Goal: Information Seeking & Learning: Learn about a topic

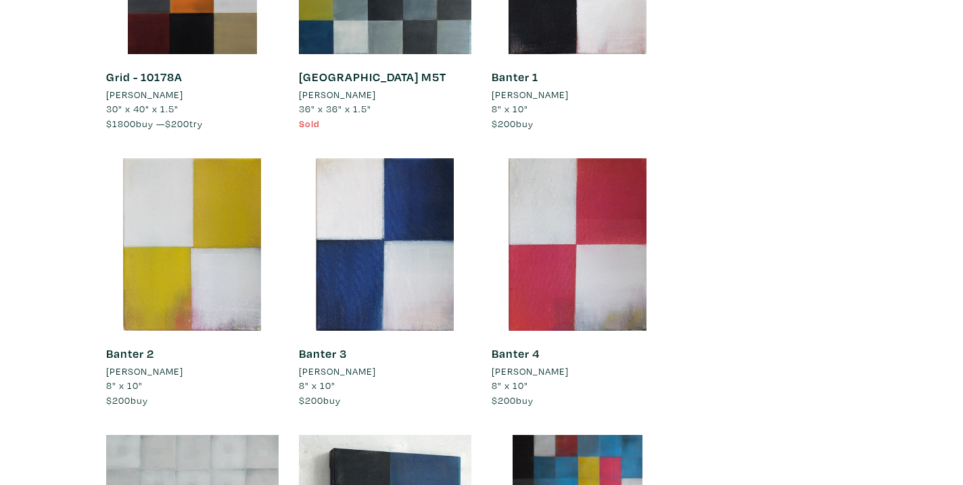
scroll to position [6129, 0]
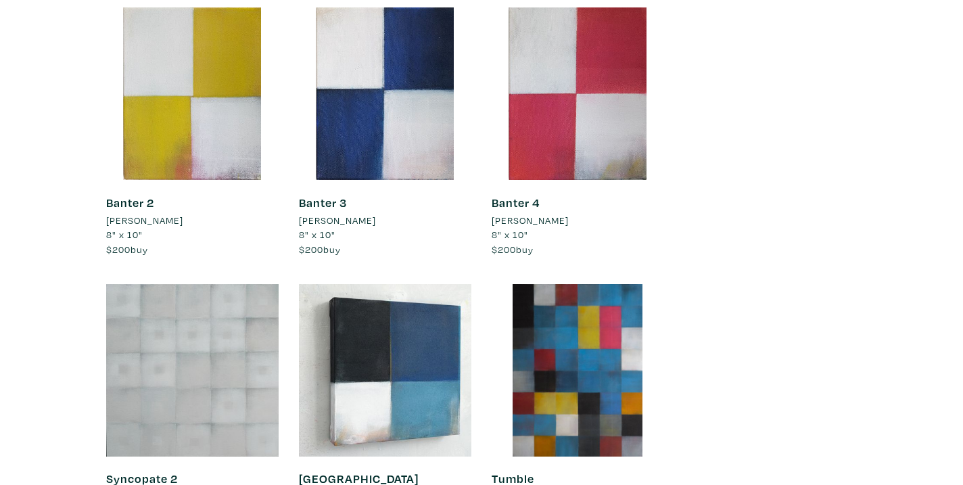
scroll to position [6448, 0]
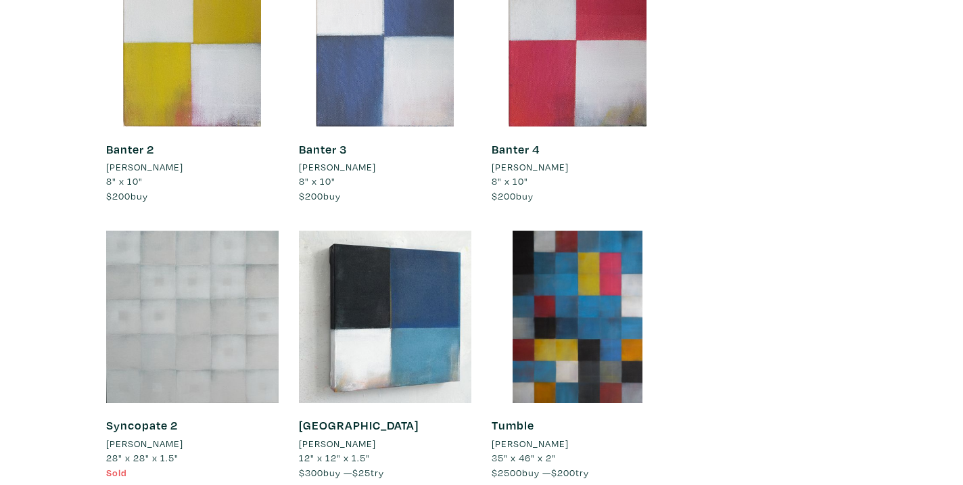
click at [420, 68] on div at bounding box center [385, 40] width 172 height 172
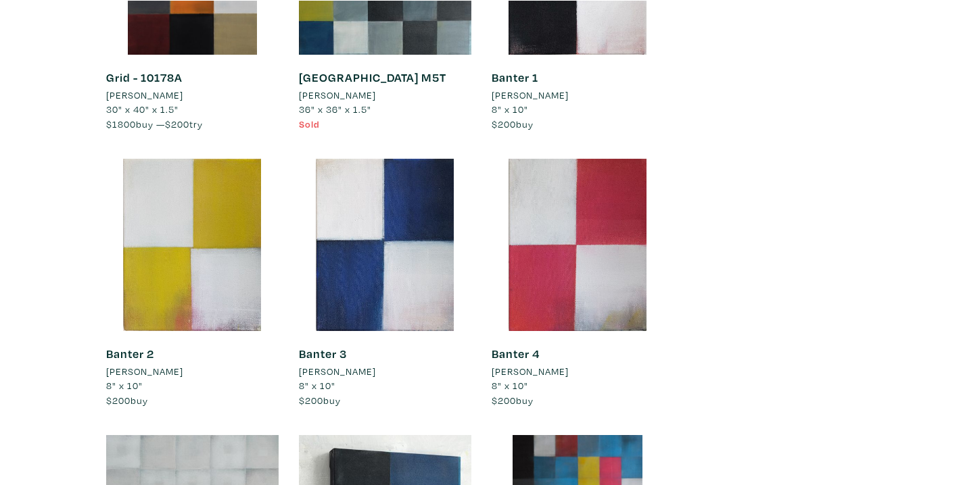
scroll to position [6377, 0]
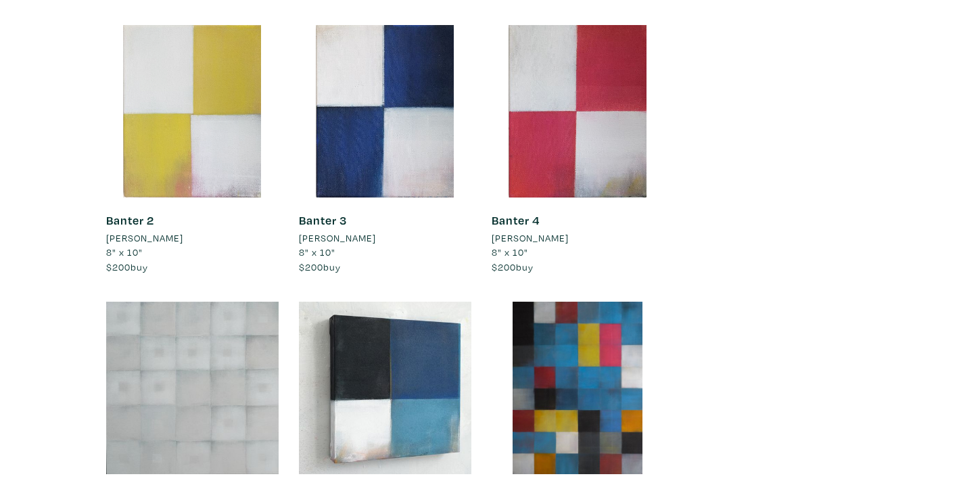
click at [219, 124] on div at bounding box center [192, 111] width 172 height 172
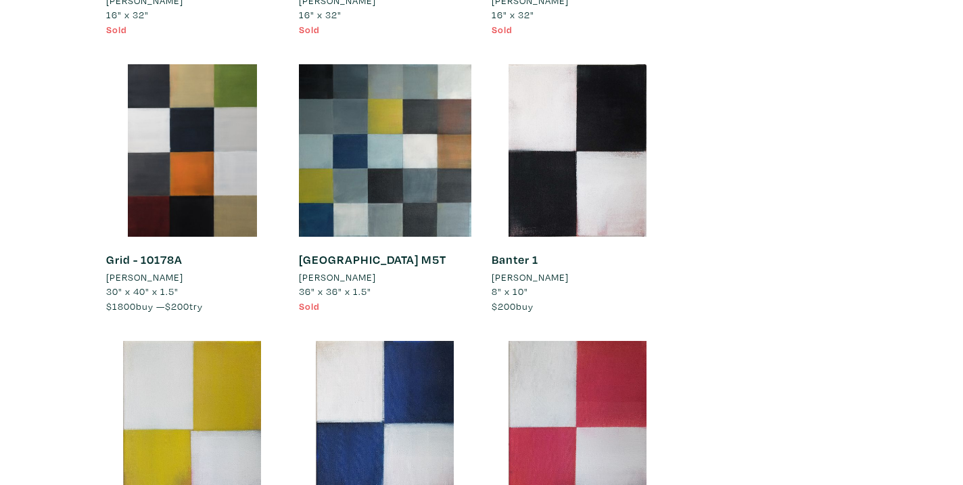
scroll to position [6209, 0]
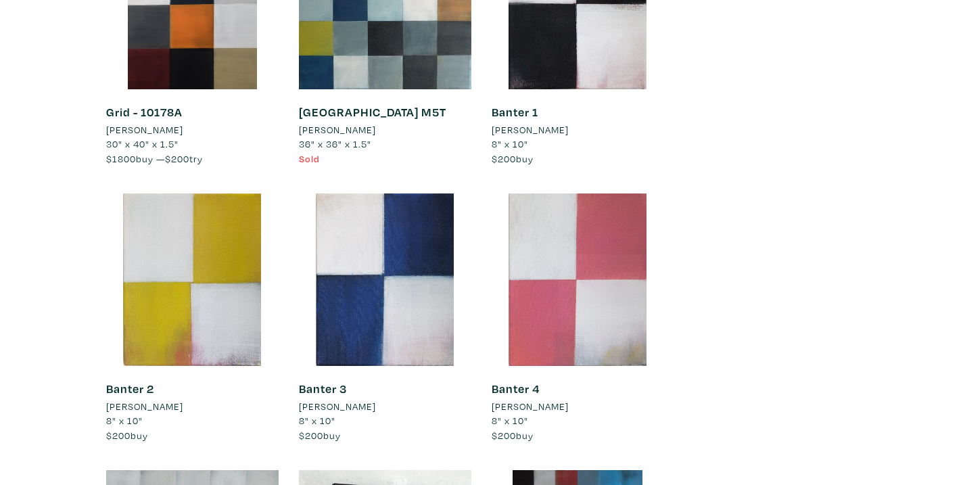
click at [552, 334] on div at bounding box center [577, 279] width 172 height 172
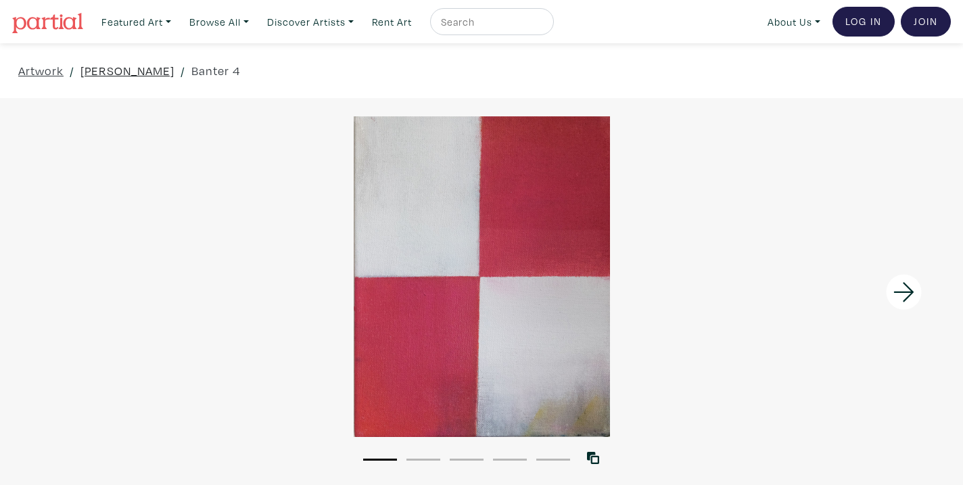
click at [130, 70] on link "[PERSON_NAME]" at bounding box center [127, 71] width 94 height 18
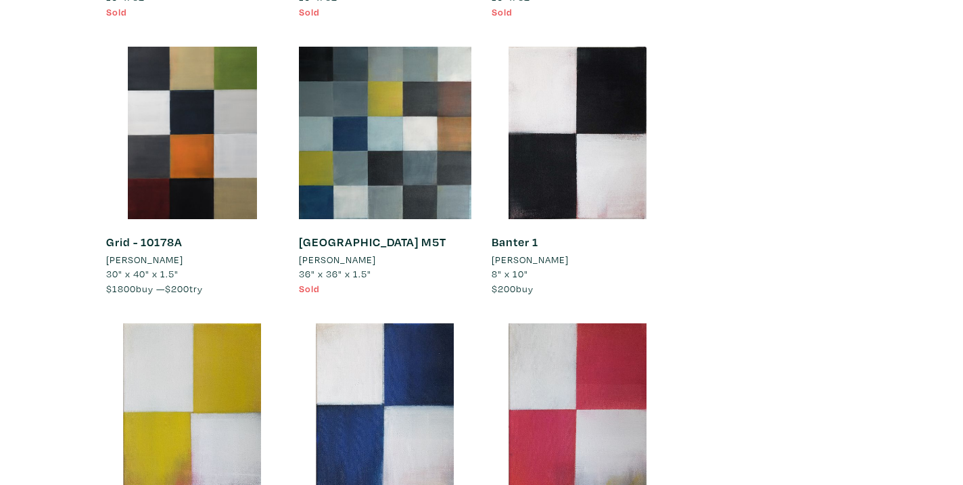
scroll to position [6292, 0]
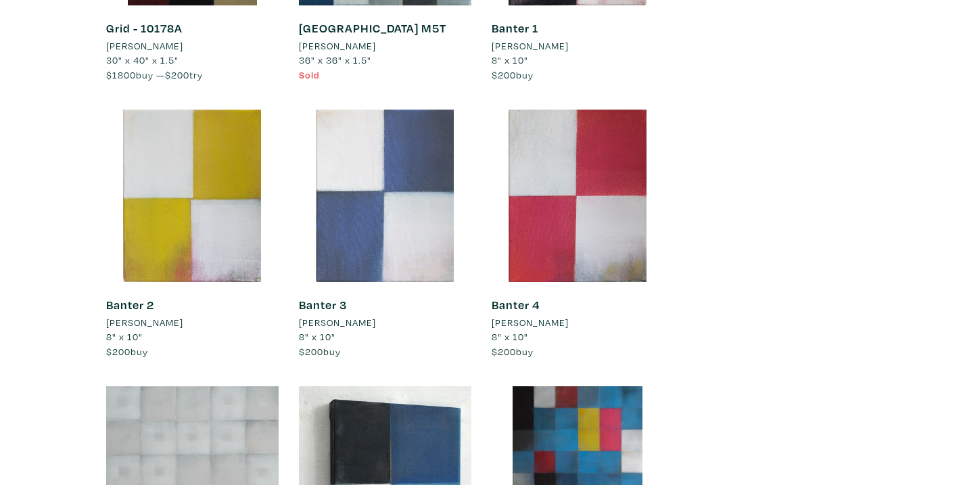
click at [368, 228] on div at bounding box center [385, 196] width 172 height 172
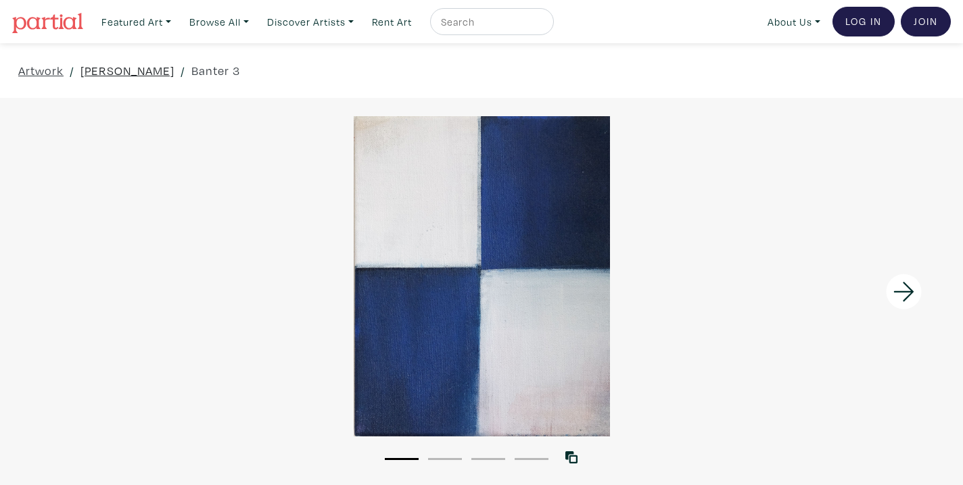
click at [147, 75] on link "[PERSON_NAME]" at bounding box center [127, 71] width 94 height 18
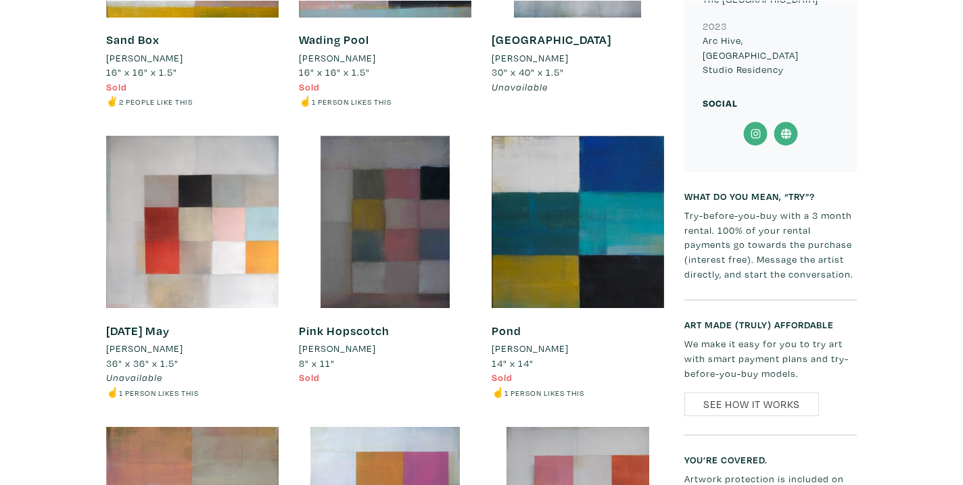
scroll to position [1067, 0]
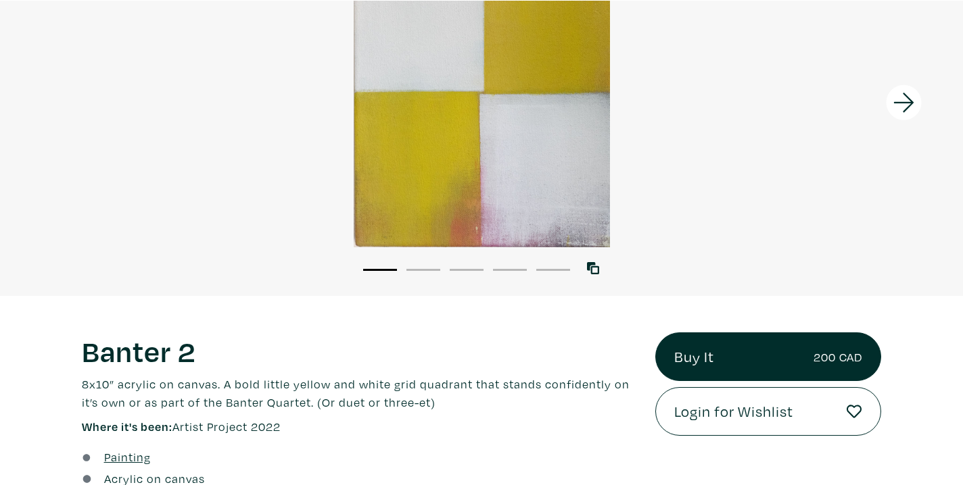
scroll to position [29, 0]
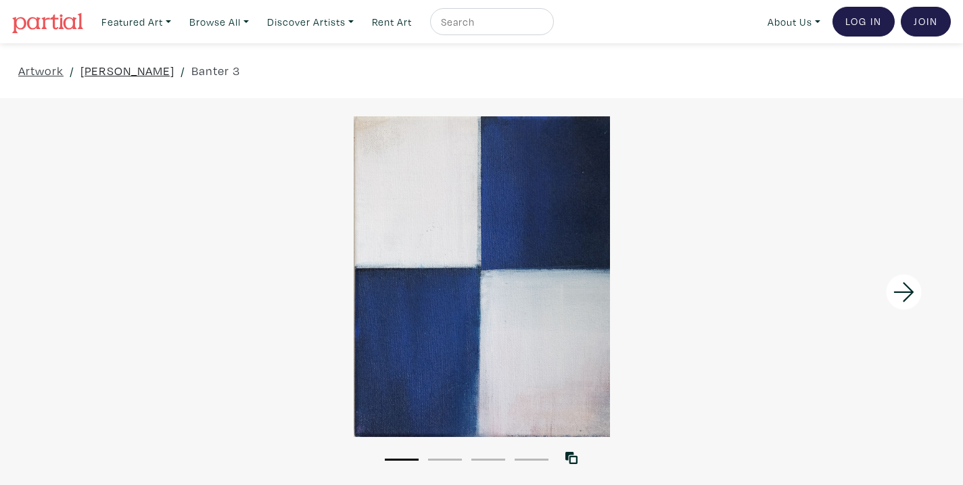
click at [150, 74] on link "[PERSON_NAME]" at bounding box center [127, 71] width 94 height 18
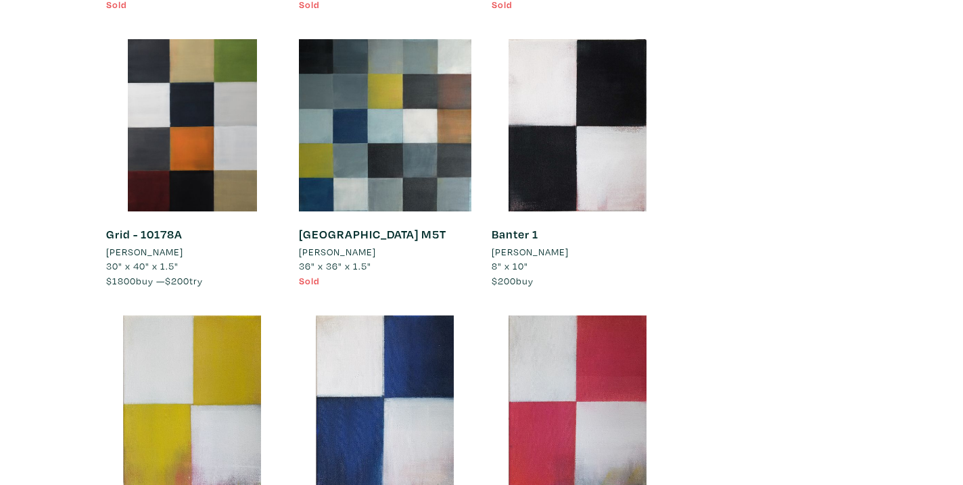
scroll to position [6221, 0]
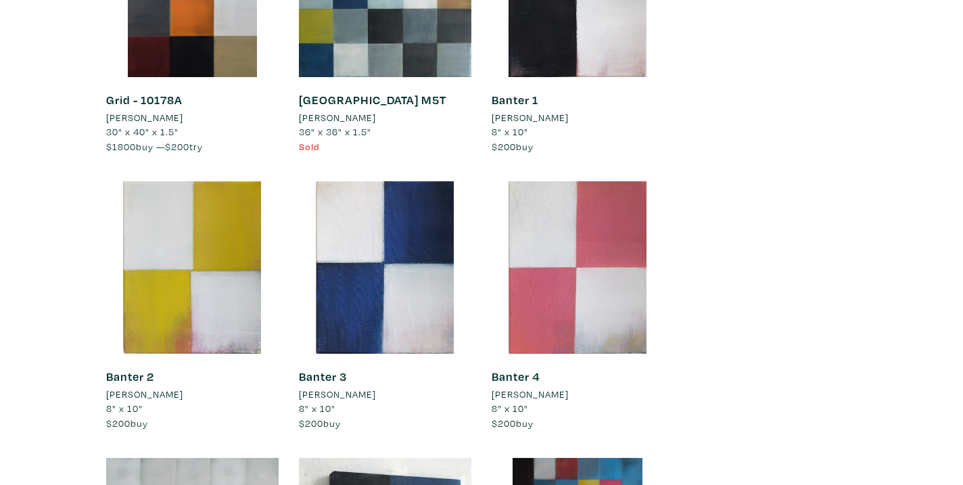
click at [587, 306] on div at bounding box center [577, 267] width 172 height 172
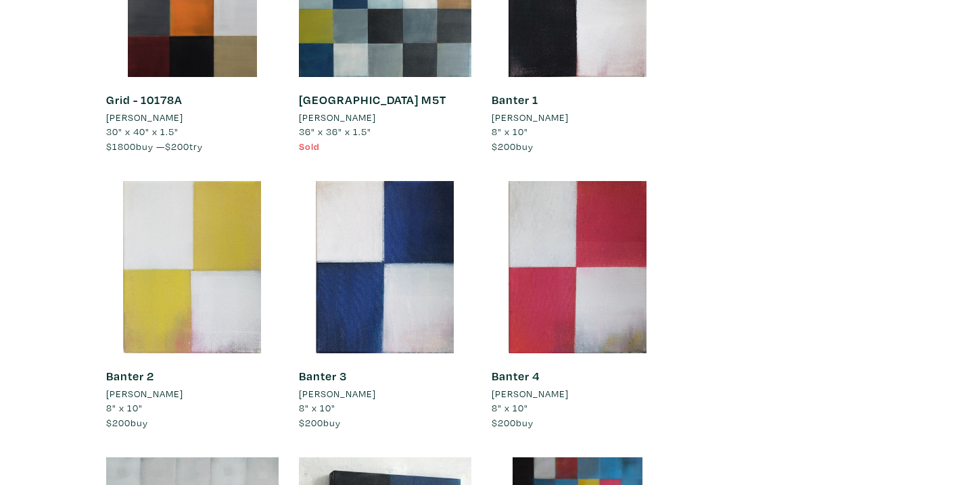
click at [159, 266] on div at bounding box center [192, 267] width 172 height 172
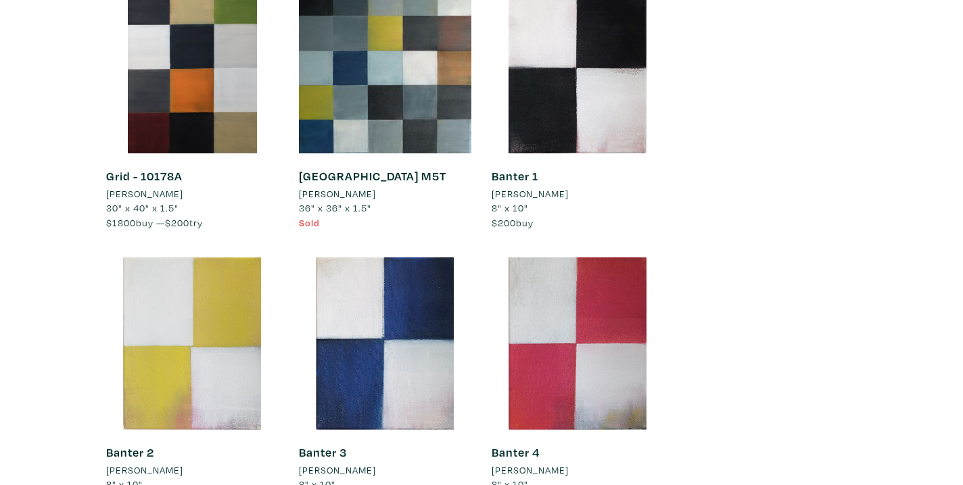
scroll to position [6123, 0]
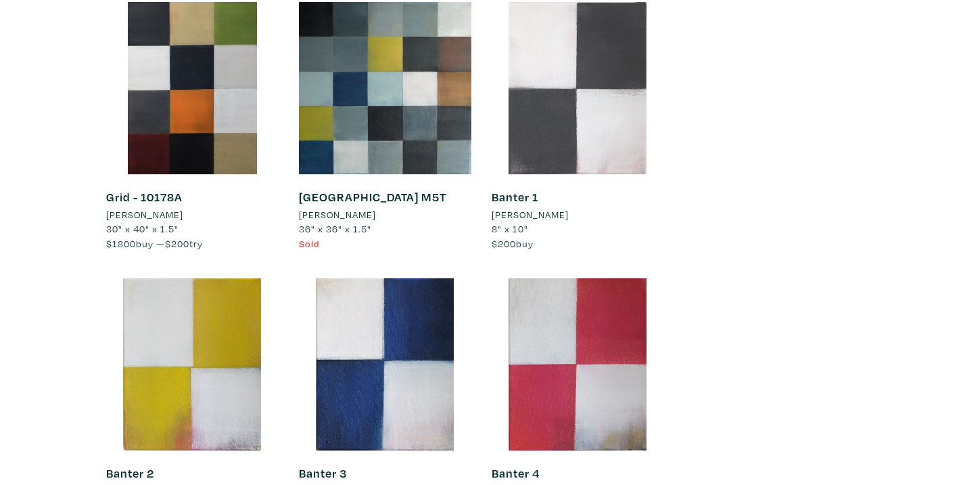
click at [604, 74] on div at bounding box center [577, 88] width 172 height 172
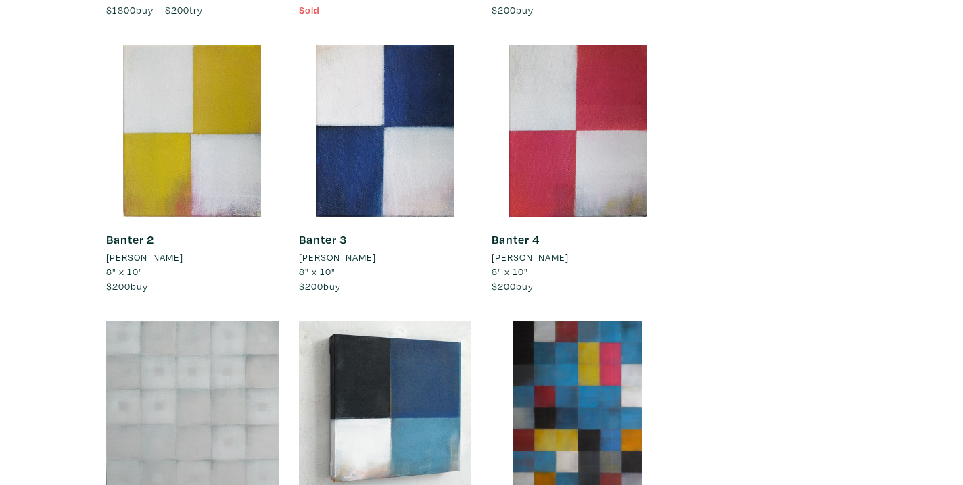
scroll to position [6464, 0]
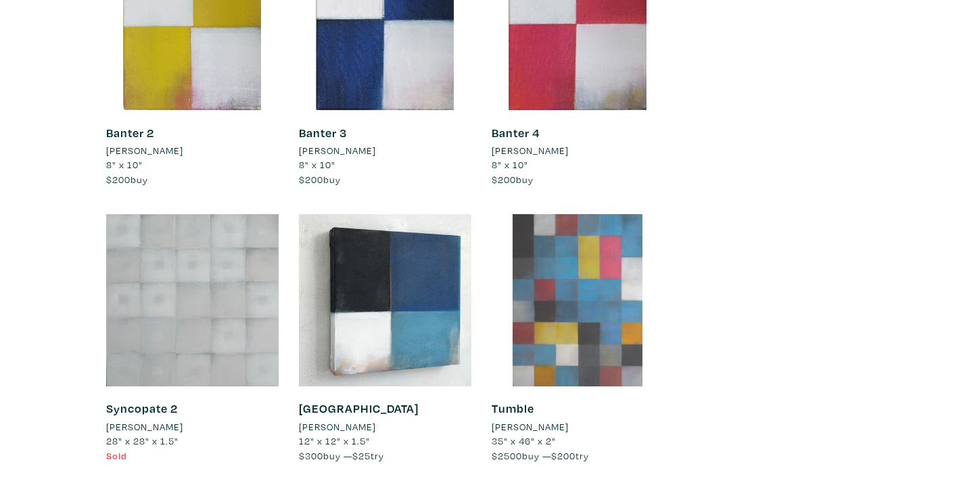
click at [551, 308] on div at bounding box center [577, 300] width 172 height 172
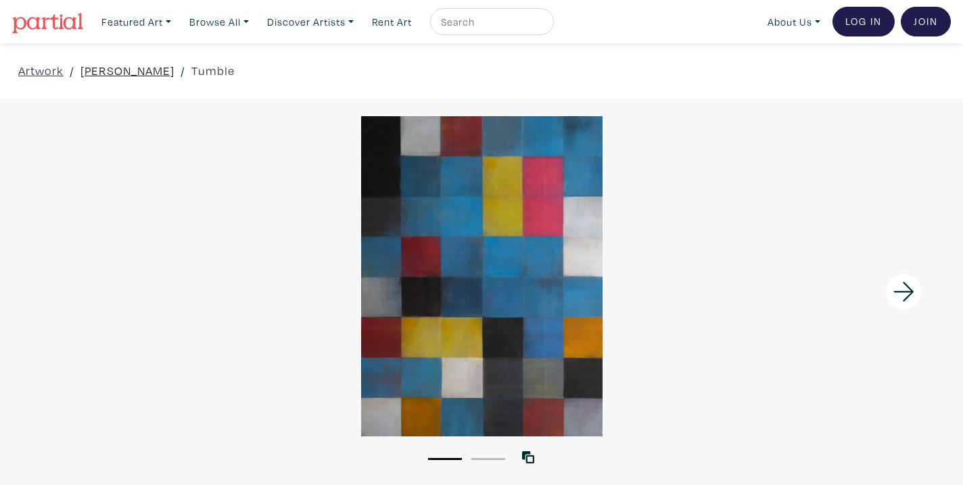
click at [166, 75] on link "[PERSON_NAME]" at bounding box center [127, 71] width 94 height 18
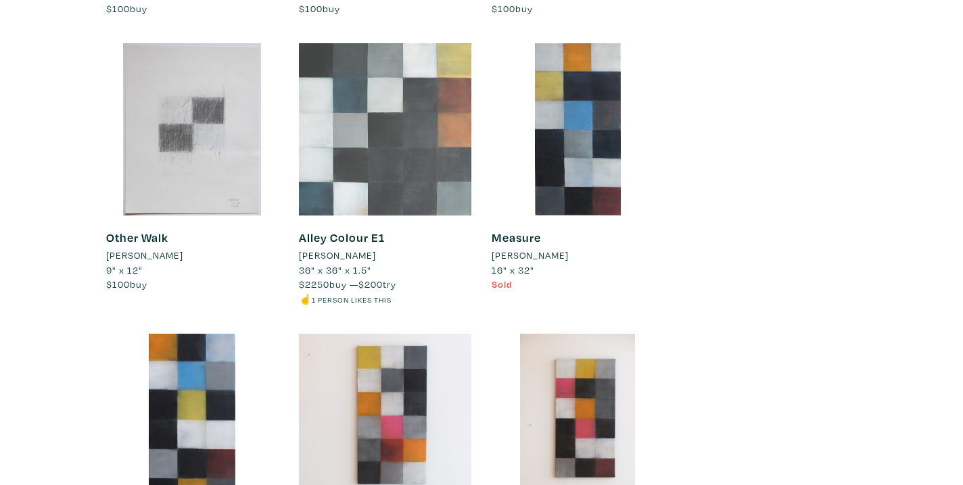
scroll to position [5517, 0]
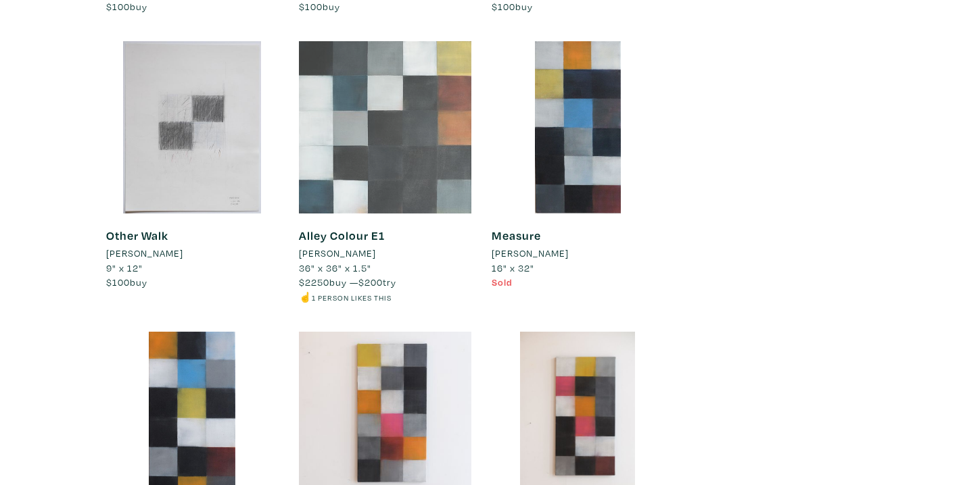
click at [370, 145] on div at bounding box center [385, 127] width 172 height 172
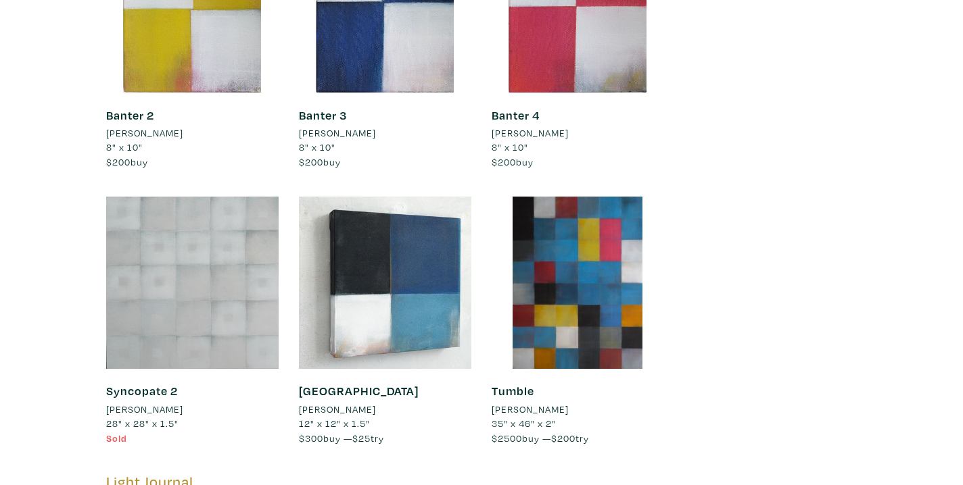
scroll to position [6627, 0]
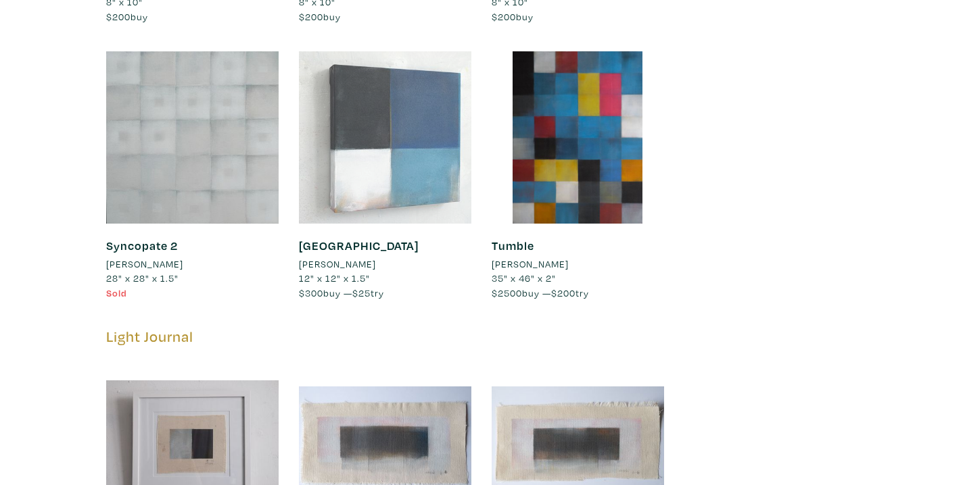
click at [366, 178] on div at bounding box center [385, 137] width 172 height 172
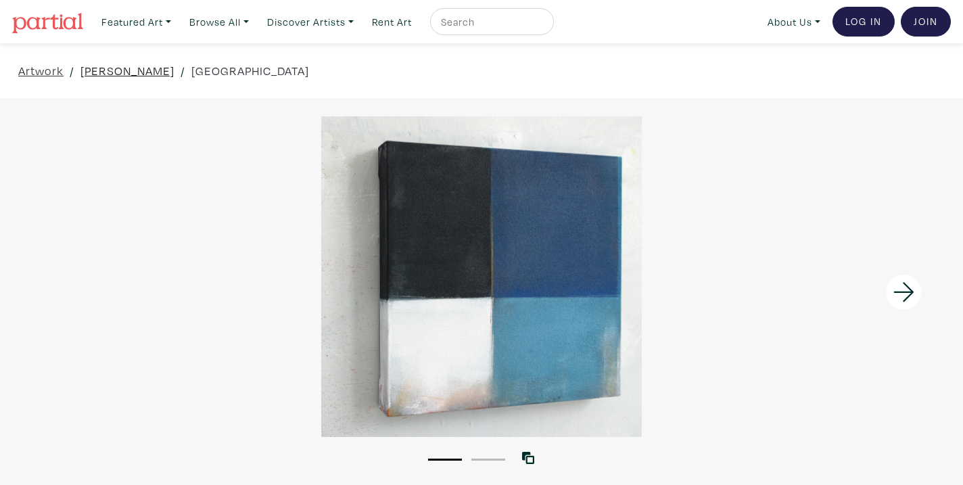
click at [165, 70] on link "[PERSON_NAME]" at bounding box center [127, 71] width 94 height 18
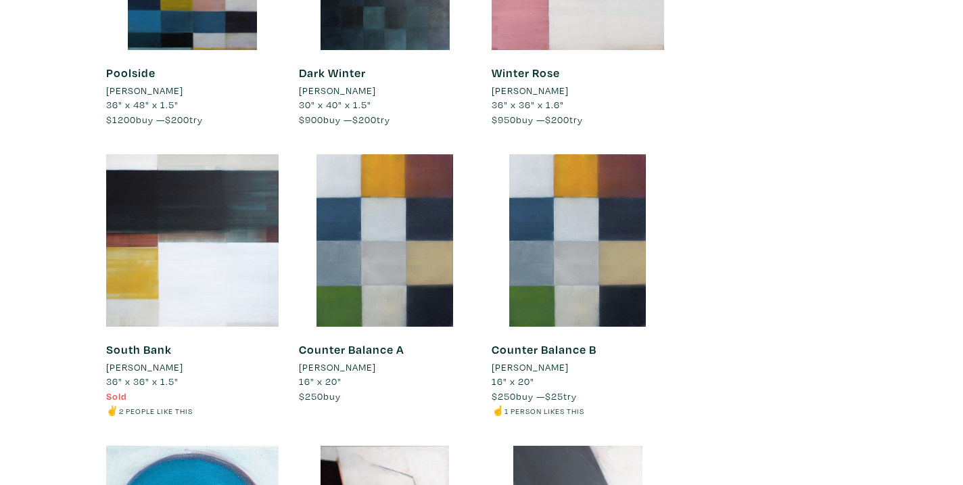
scroll to position [3769, 0]
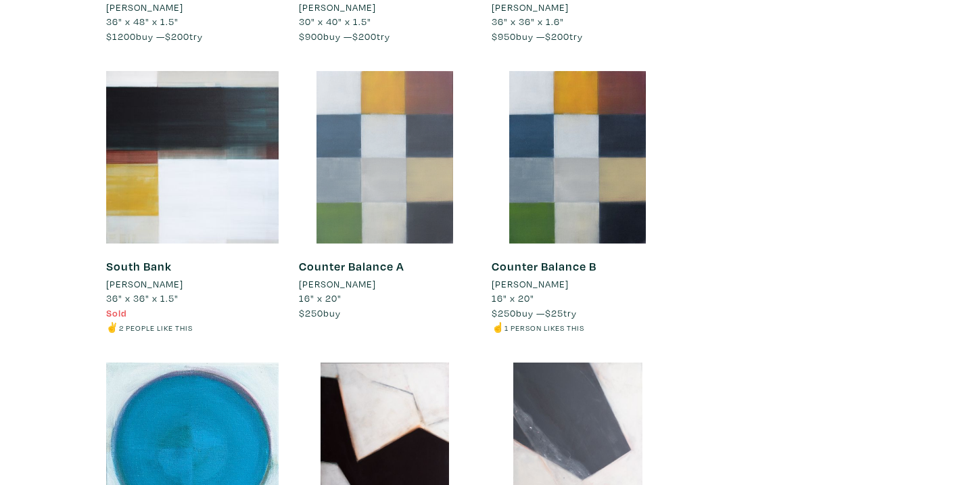
click at [395, 122] on div at bounding box center [385, 157] width 172 height 172
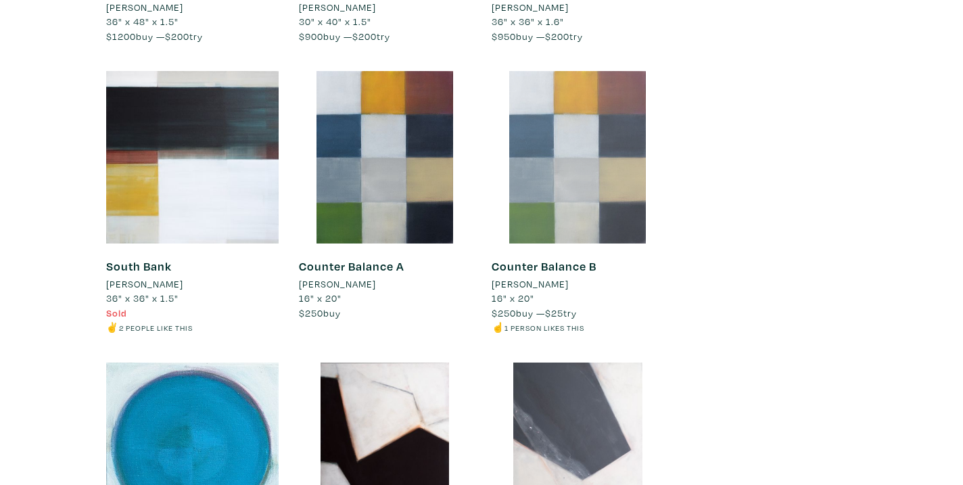
click at [617, 185] on div at bounding box center [577, 157] width 172 height 172
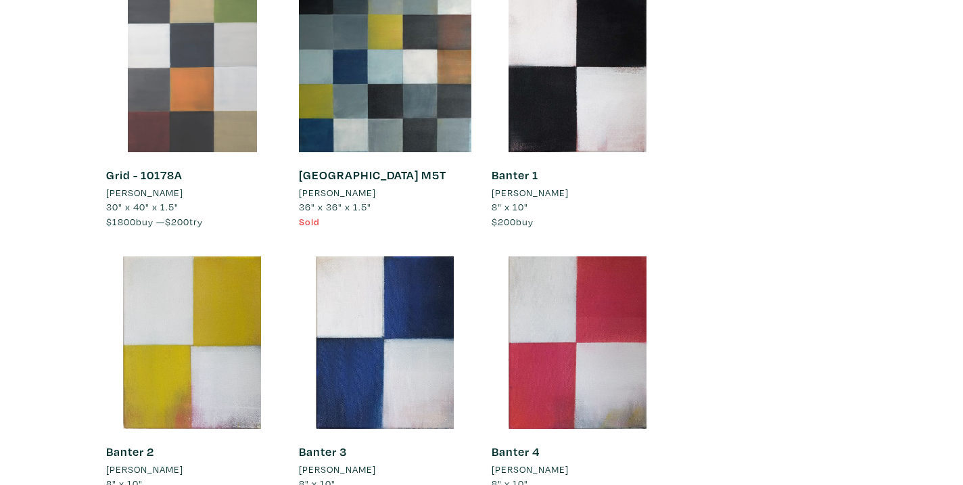
scroll to position [5900, 0]
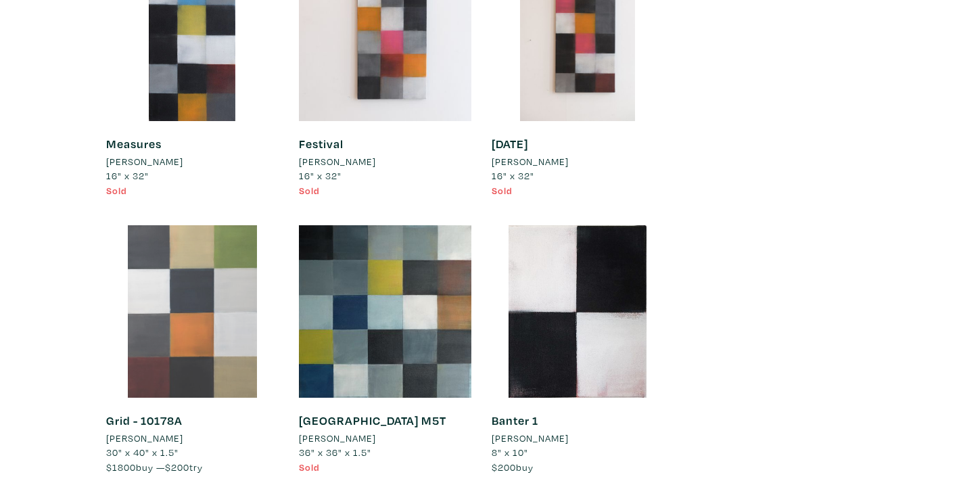
click at [201, 288] on div at bounding box center [192, 311] width 172 height 172
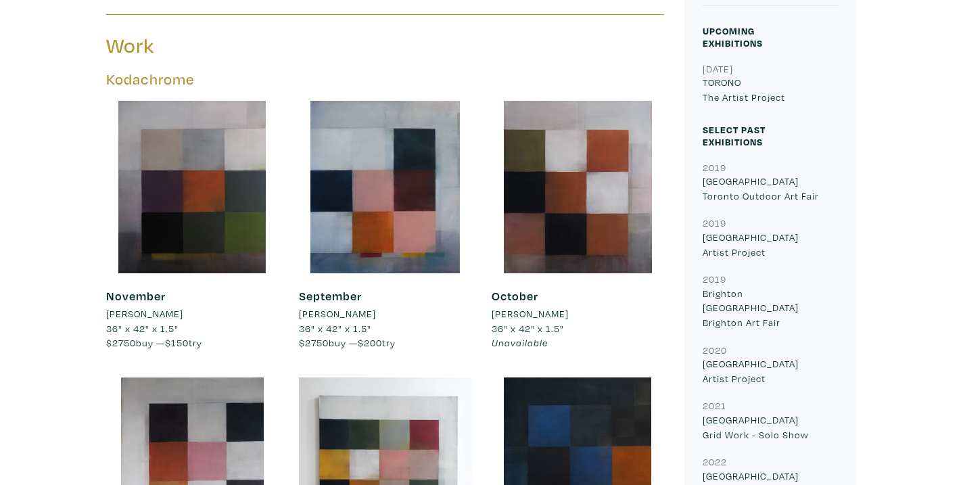
scroll to position [548, 0]
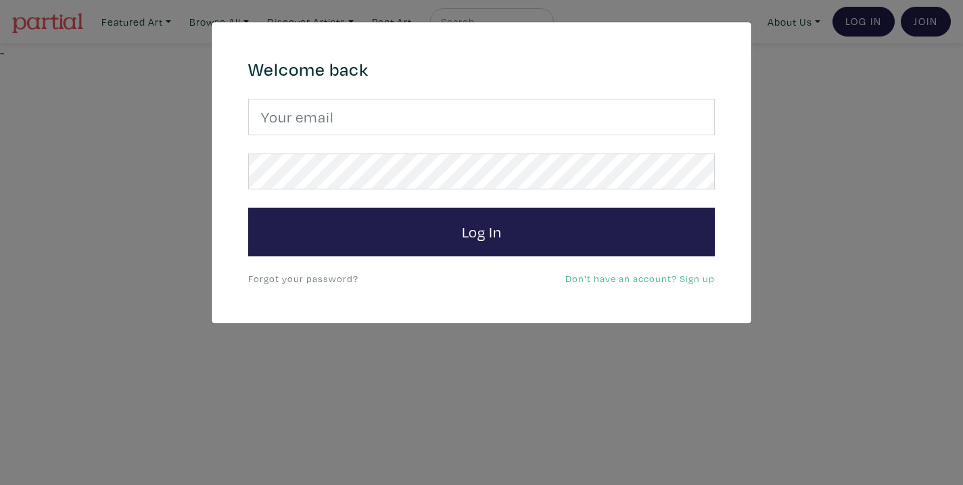
click at [843, 181] on div "× 664c6a6d6e3476504e6b79362f4172494552756f694733386b666278545363695a485979654c4…" at bounding box center [481, 242] width 963 height 485
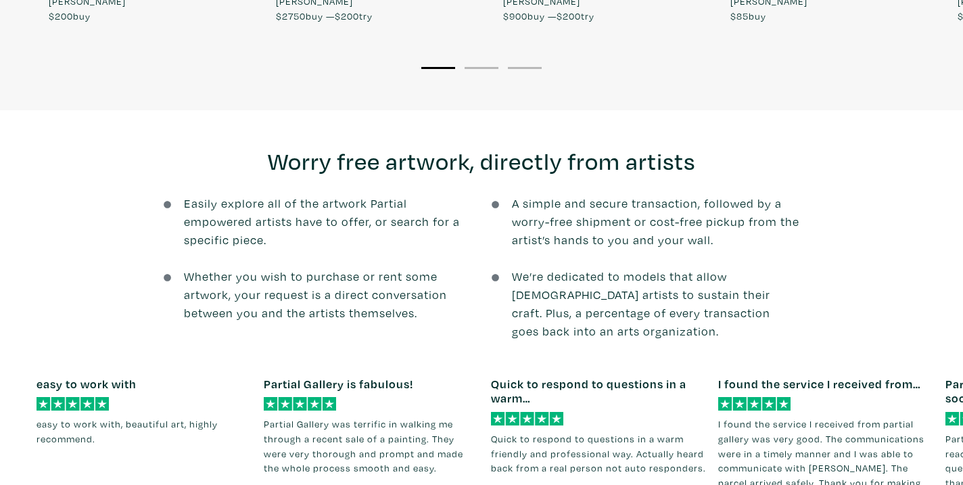
scroll to position [1616, 0]
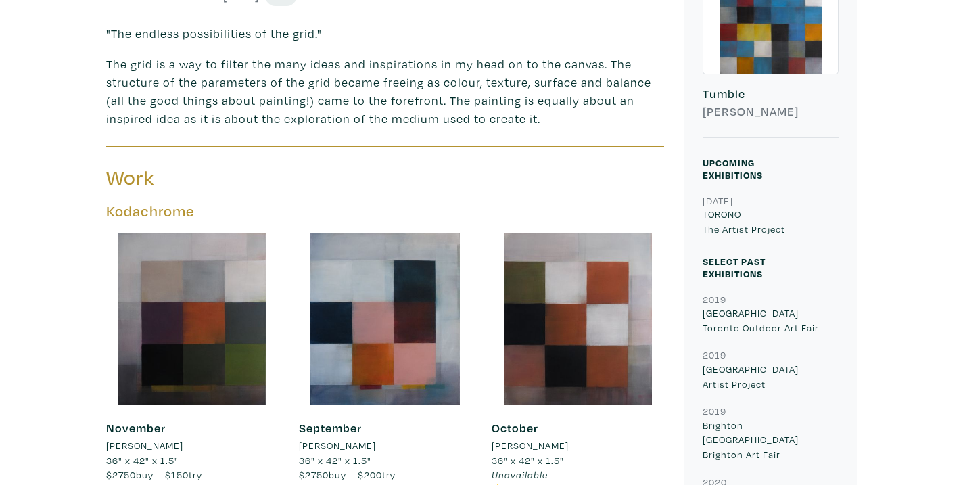
scroll to position [519, 0]
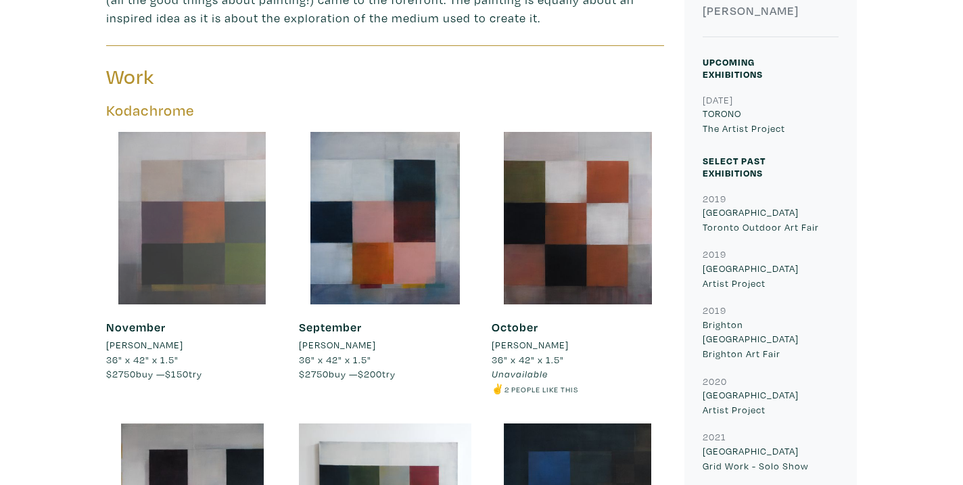
click at [205, 262] on div at bounding box center [192, 218] width 172 height 172
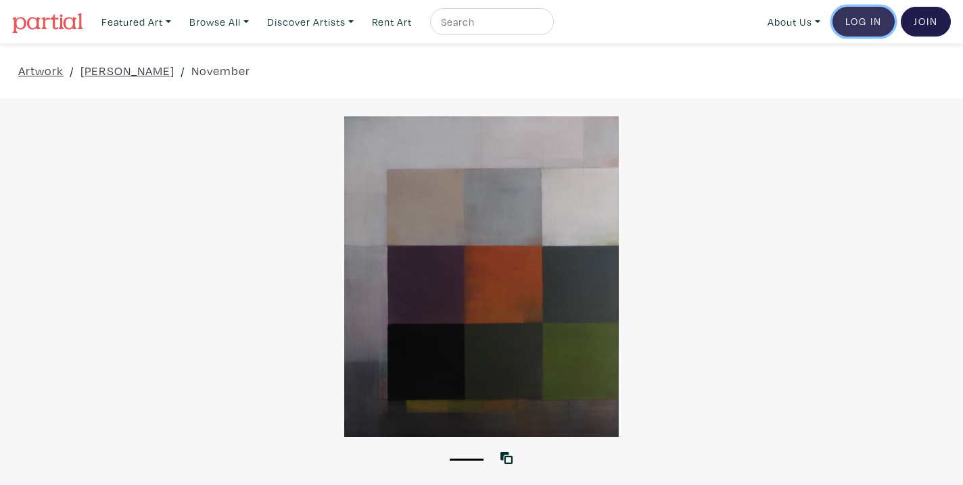
click at [858, 24] on link "Log In" at bounding box center [863, 22] width 62 height 30
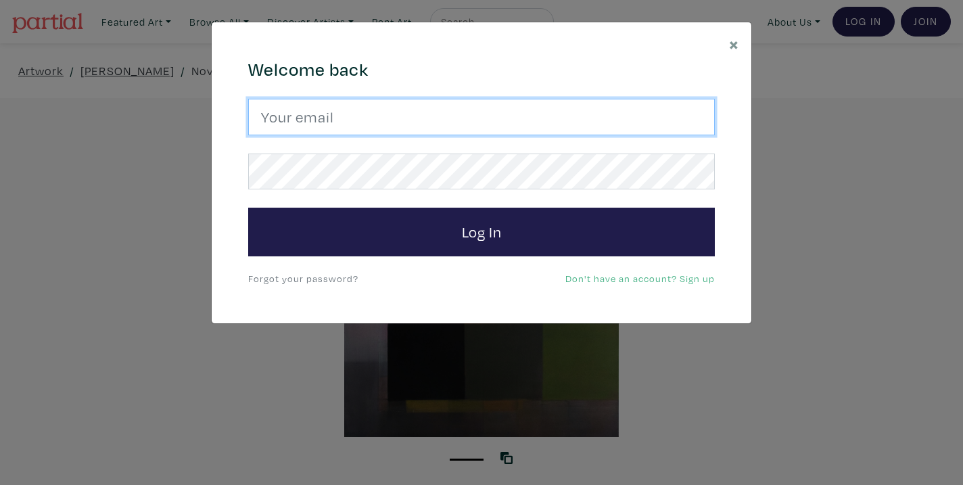
click at [602, 127] on input "email" at bounding box center [481, 117] width 466 height 37
type input "[EMAIL_ADDRESS][DOMAIN_NAME]"
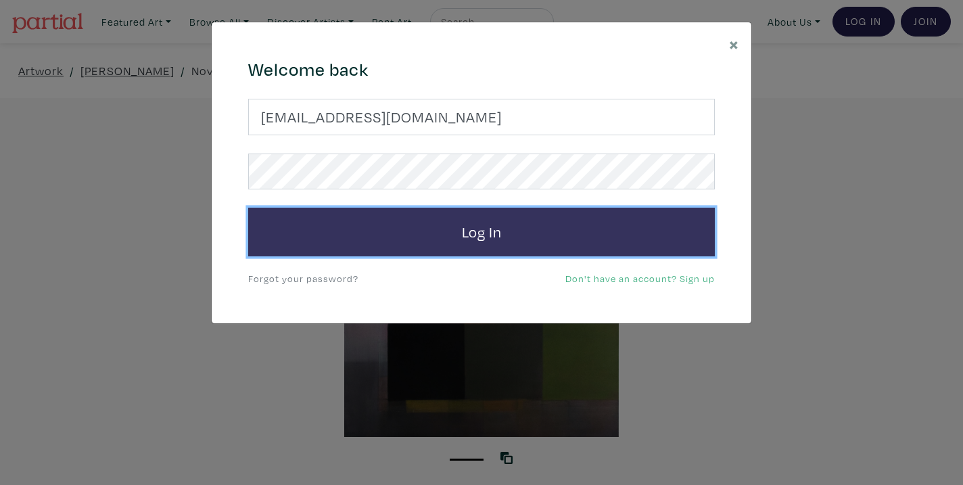
click at [568, 244] on button "Log In" at bounding box center [481, 232] width 466 height 49
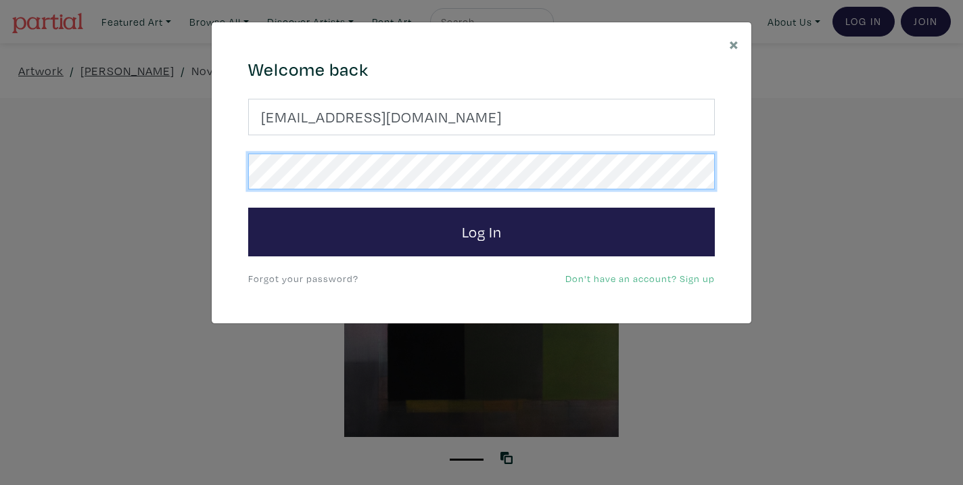
click at [122, 168] on div "× 664c6a6d6e3476504e6b79362f4172494552756f694733386b666278545363695a485979654c4…" at bounding box center [481, 242] width 963 height 485
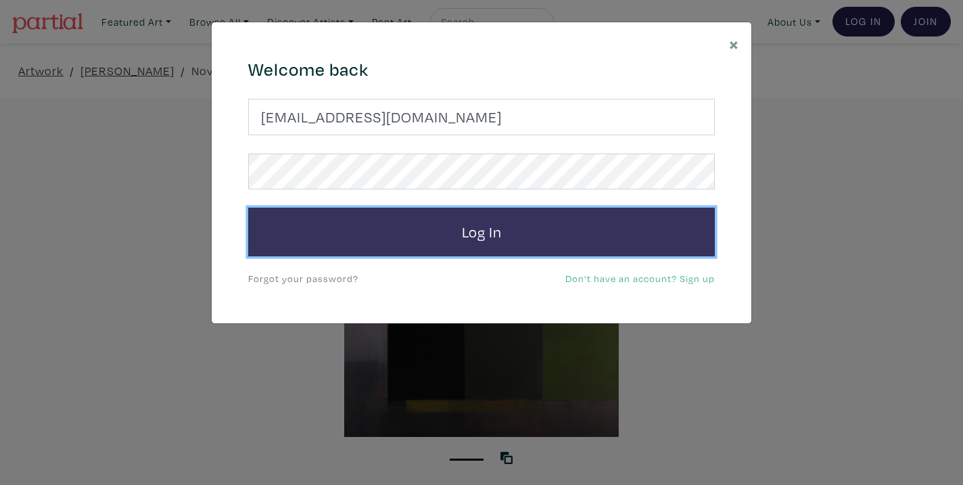
click at [337, 239] on button "Log In" at bounding box center [481, 232] width 466 height 49
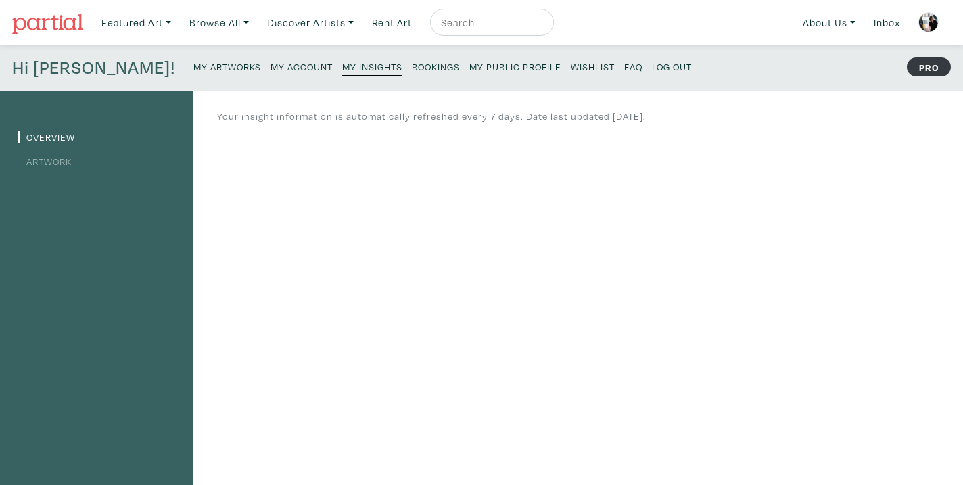
click at [193, 60] on link "My Artworks" at bounding box center [227, 66] width 68 height 18
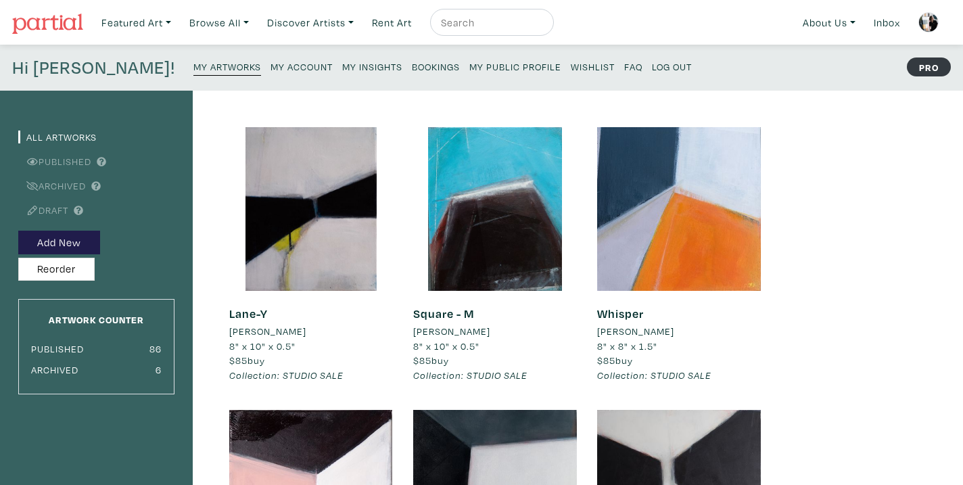
click at [270, 63] on small "My Account" at bounding box center [301, 66] width 62 height 13
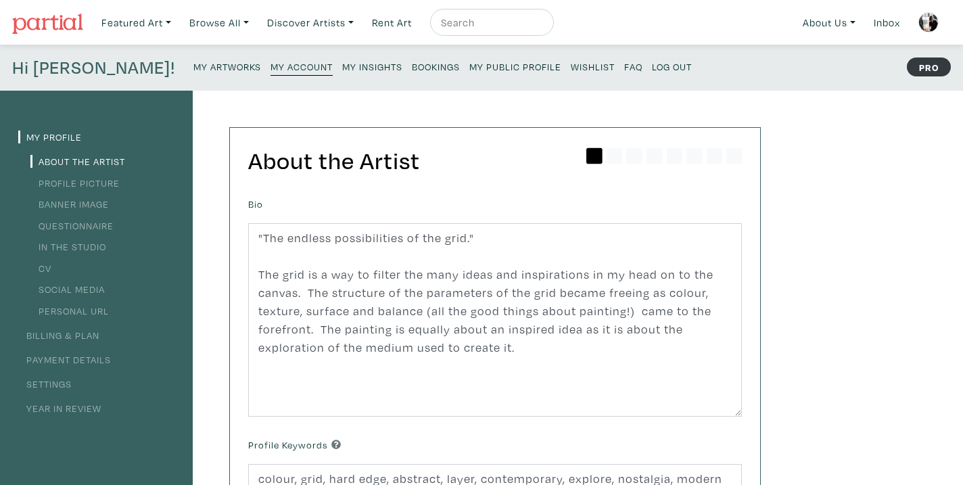
click at [342, 66] on small "My Insights" at bounding box center [372, 66] width 60 height 13
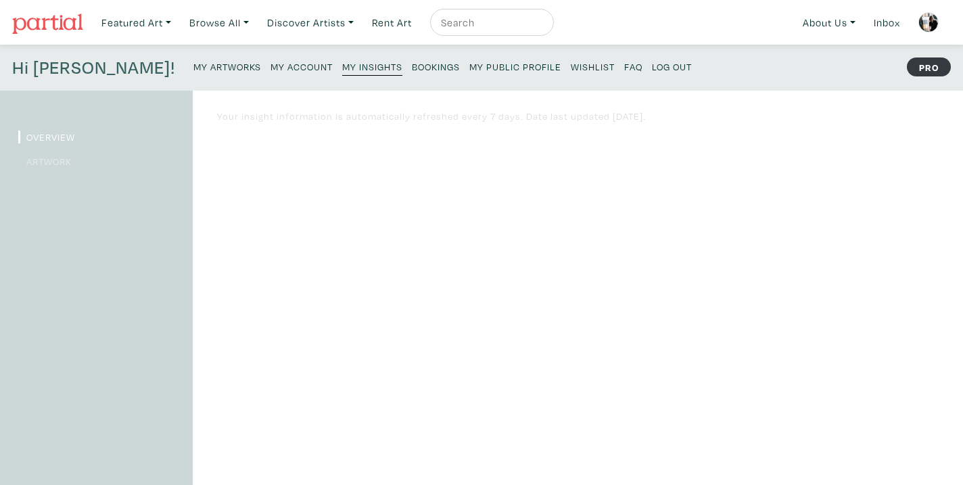
click at [412, 66] on small "Bookings" at bounding box center [436, 66] width 48 height 13
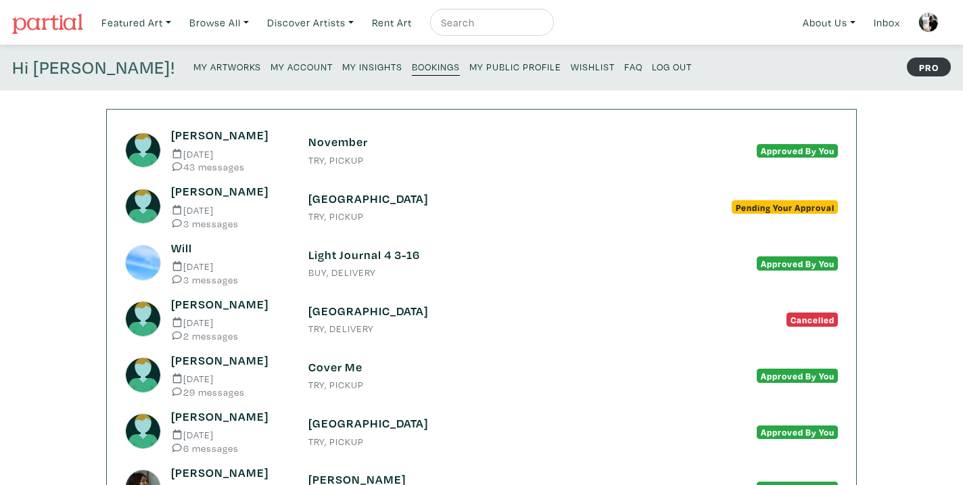
click at [350, 145] on h6 "November" at bounding box center [481, 142] width 346 height 15
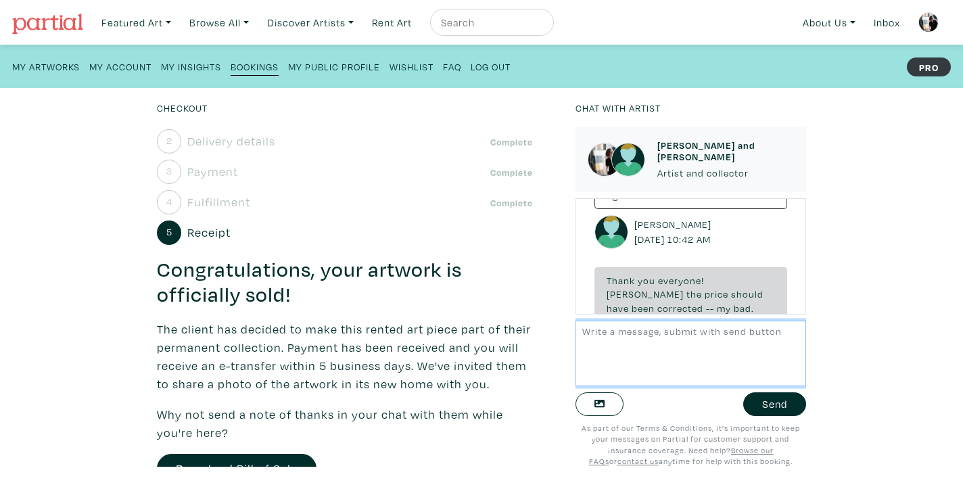
scroll to position [133, 0]
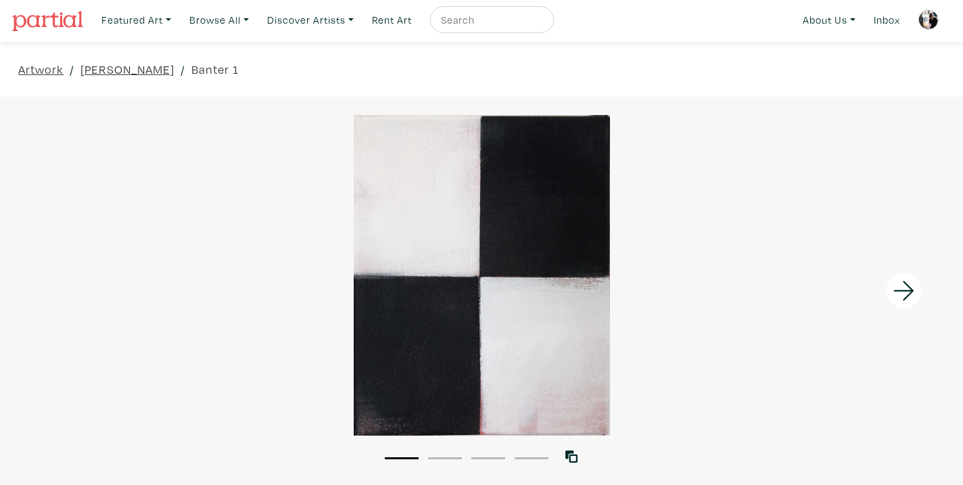
scroll to position [2, 0]
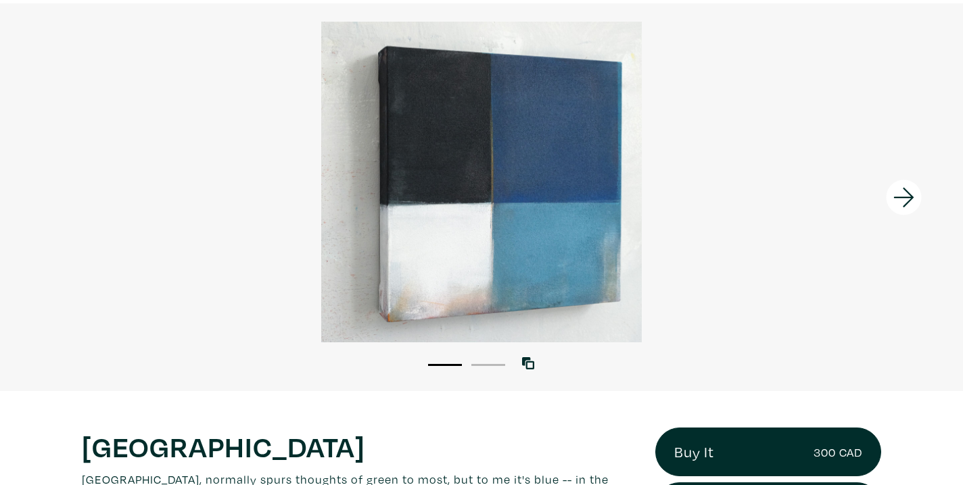
scroll to position [284, 0]
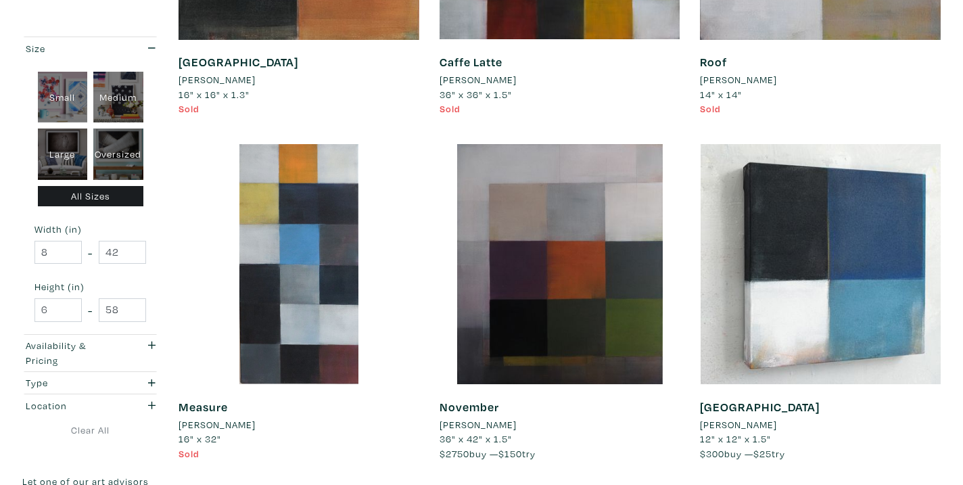
scroll to position [2604, 0]
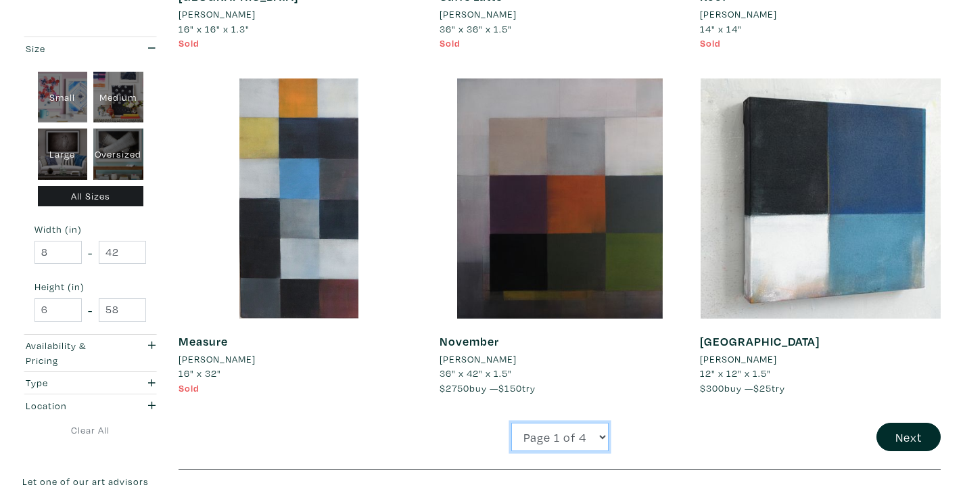
click at [598, 438] on select "Page 1 of 4 Page 2 of 4 Page 3 of 4 Page 4 of 4" at bounding box center [559, 436] width 97 height 29
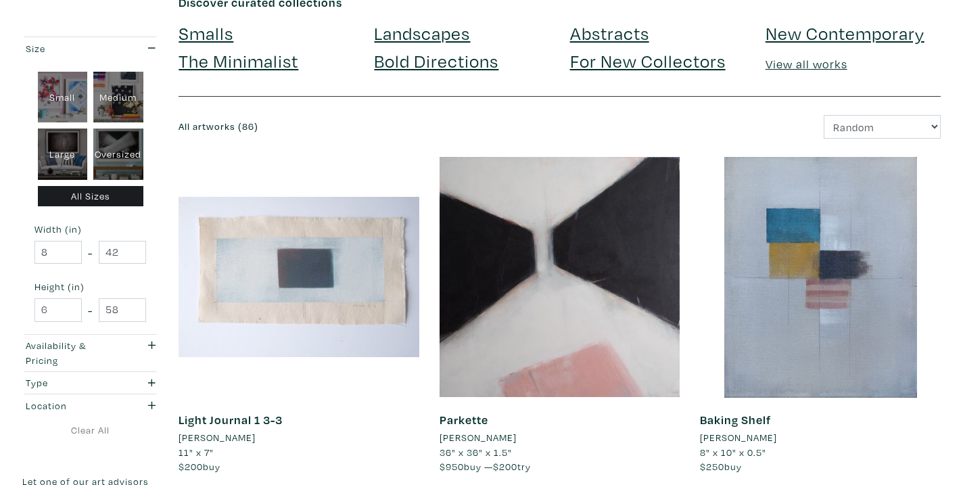
scroll to position [0, 0]
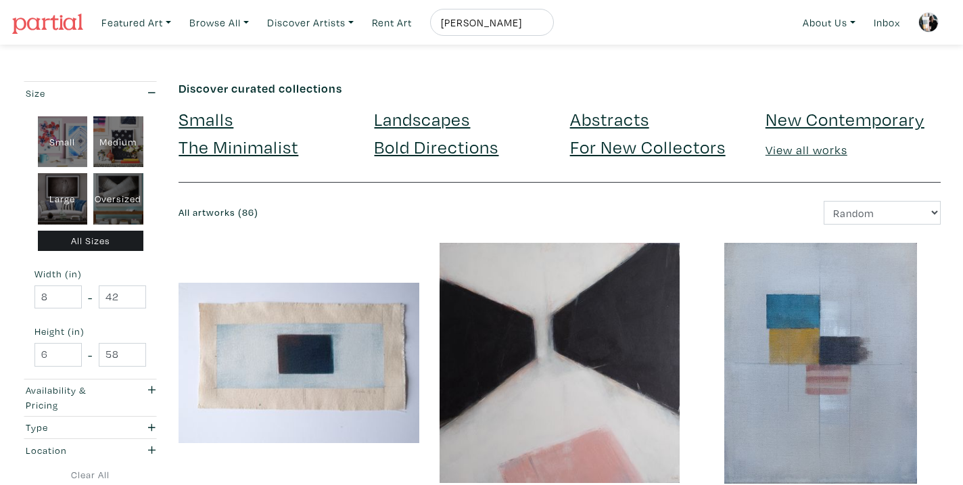
click at [504, 22] on input "olczak" at bounding box center [489, 22] width 101 height 17
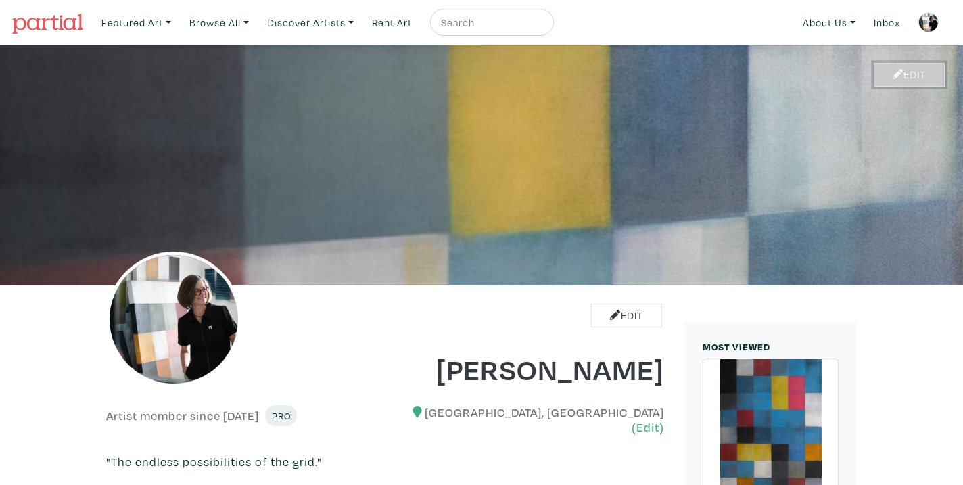
click at [917, 80] on link "Edit" at bounding box center [908, 75] width 71 height 24
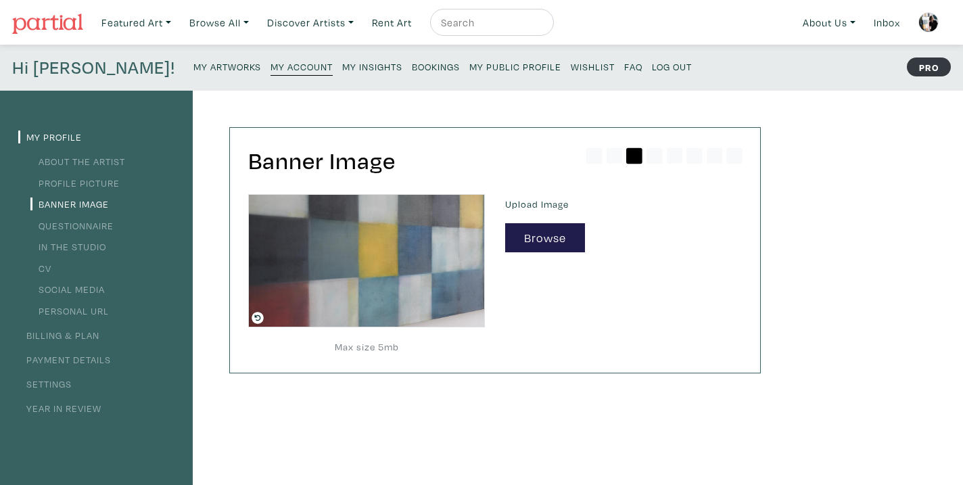
click at [193, 64] on small "My Artworks" at bounding box center [227, 66] width 68 height 13
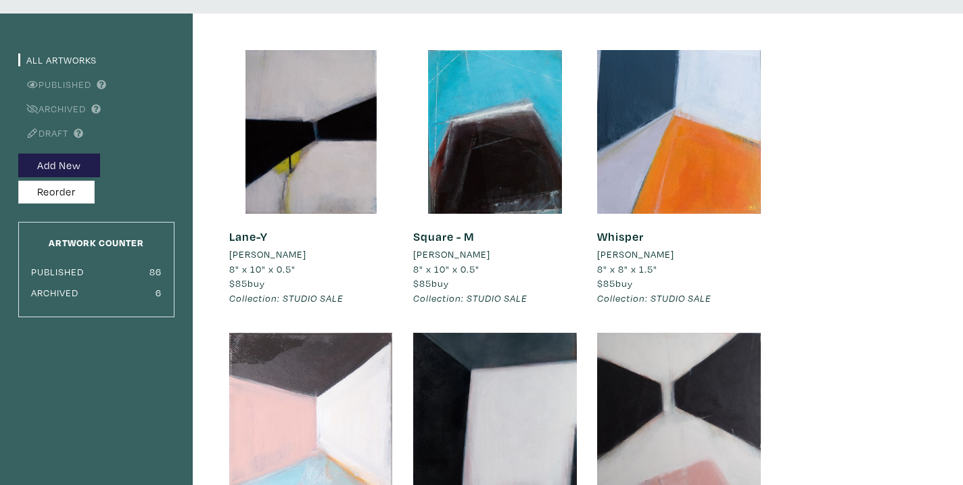
scroll to position [85, 0]
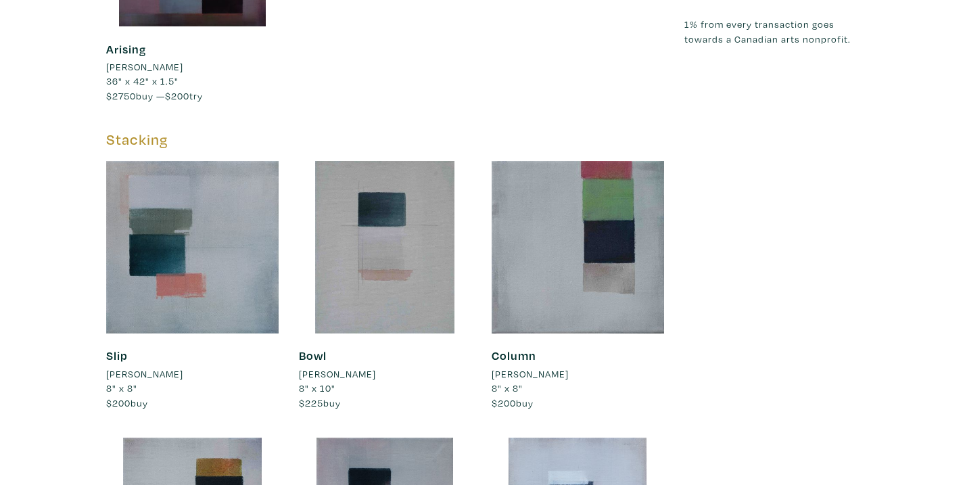
scroll to position [2551, 0]
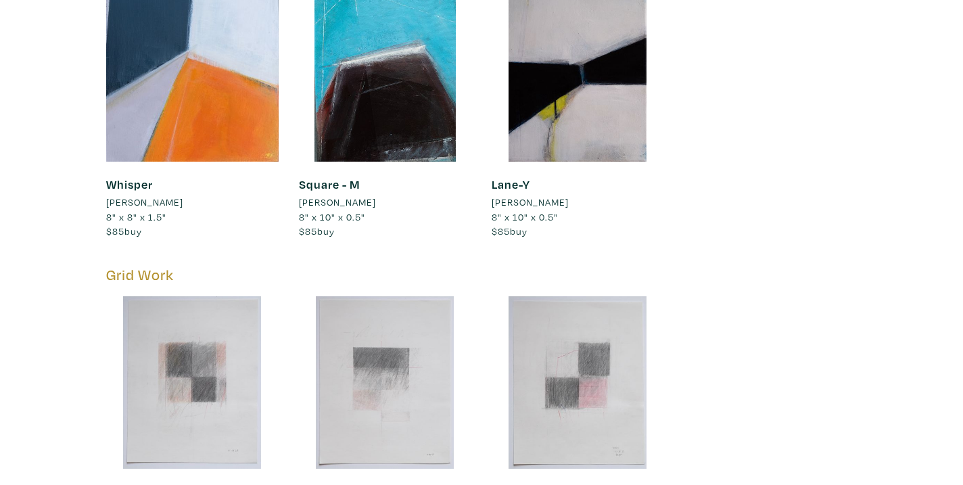
scroll to position [4414, 0]
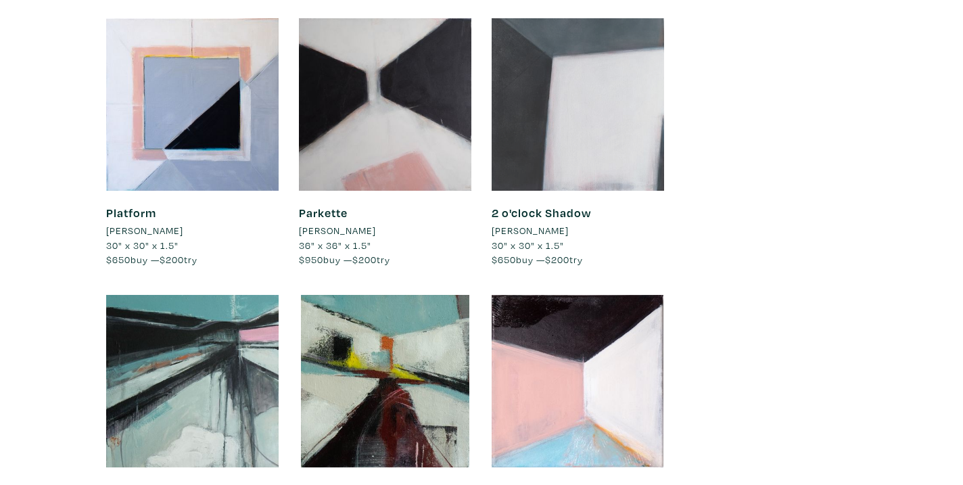
click at [575, 104] on div at bounding box center [577, 104] width 172 height 172
